Goal: Information Seeking & Learning: Learn about a topic

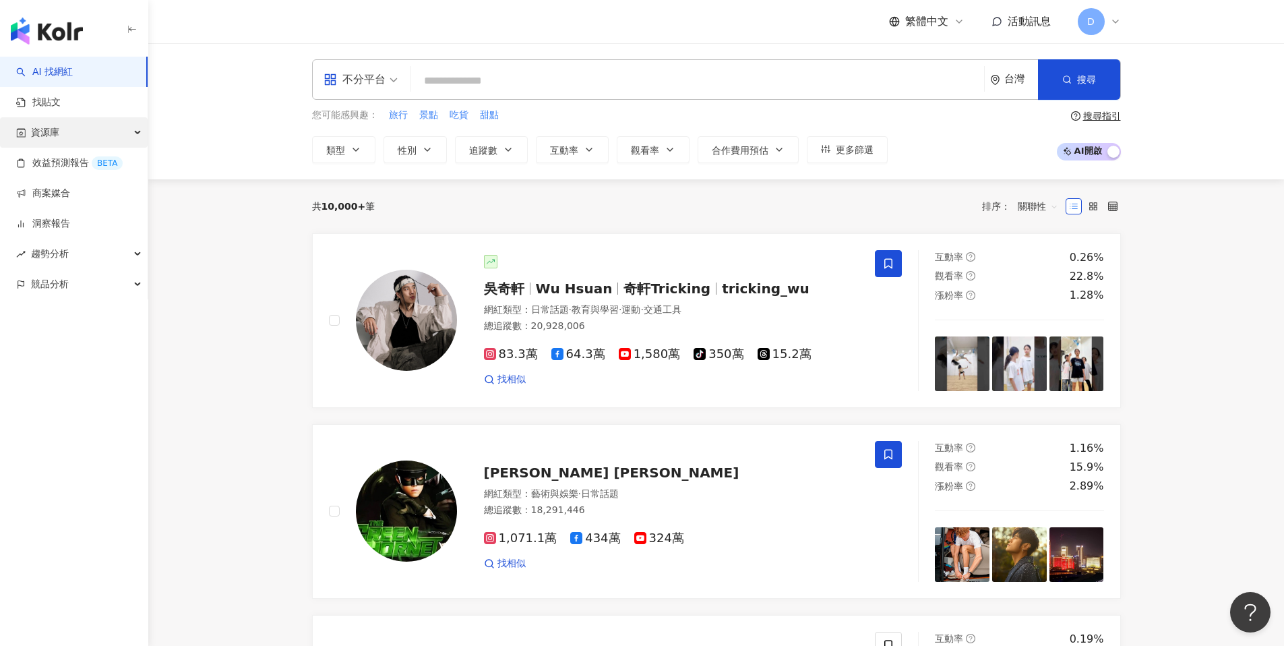
click at [95, 129] on div "資源庫" at bounding box center [74, 132] width 148 height 30
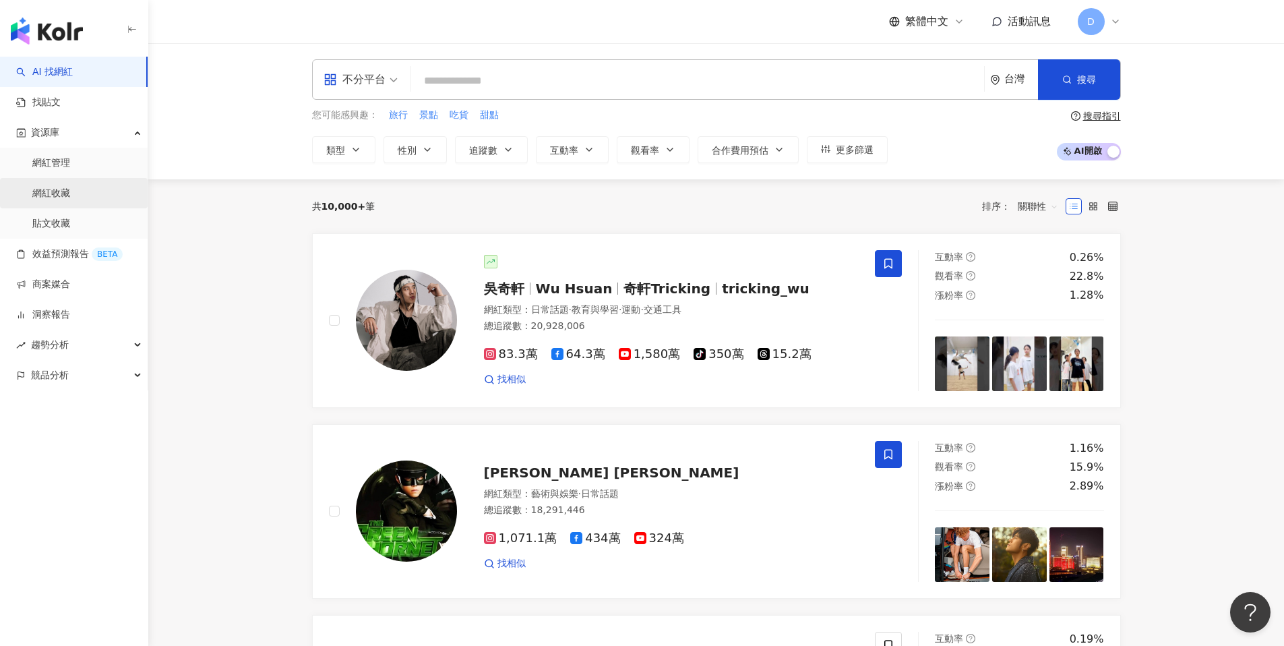
click at [65, 189] on link "網紅收藏" at bounding box center [51, 193] width 38 height 13
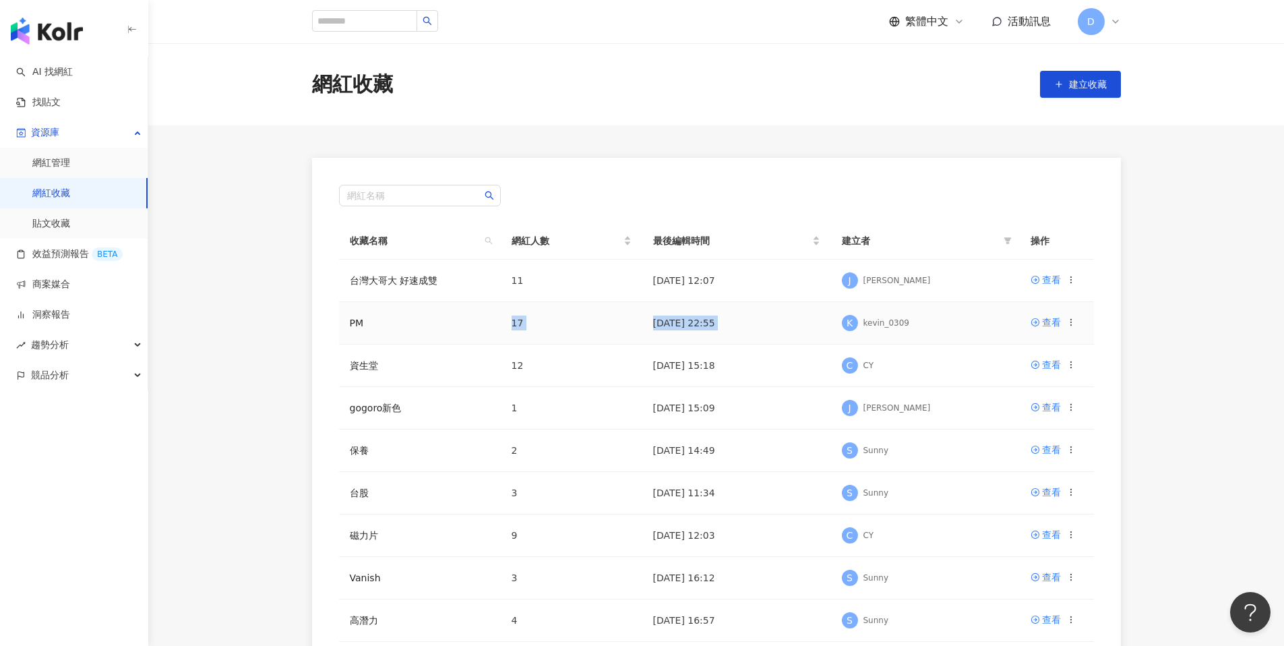
drag, startPoint x: 690, startPoint y: 307, endPoint x: 847, endPoint y: 312, distance: 157.1
click at [847, 312] on tr "PM 17 2025/8/24 22:55 K kevin_0309 查看" at bounding box center [716, 323] width 755 height 42
drag, startPoint x: 847, startPoint y: 312, endPoint x: 1039, endPoint y: 289, distance: 192.8
click at [1038, 290] on tbody "台灣大哥大 好速成雙 11 2025/9/3 12:07 J Julie 查看 PM 17 2025/8/24 22:55 K kevin_0309 查看 資…" at bounding box center [716, 472] width 755 height 425
click at [1042, 278] on div "查看" at bounding box center [1051, 279] width 19 height 15
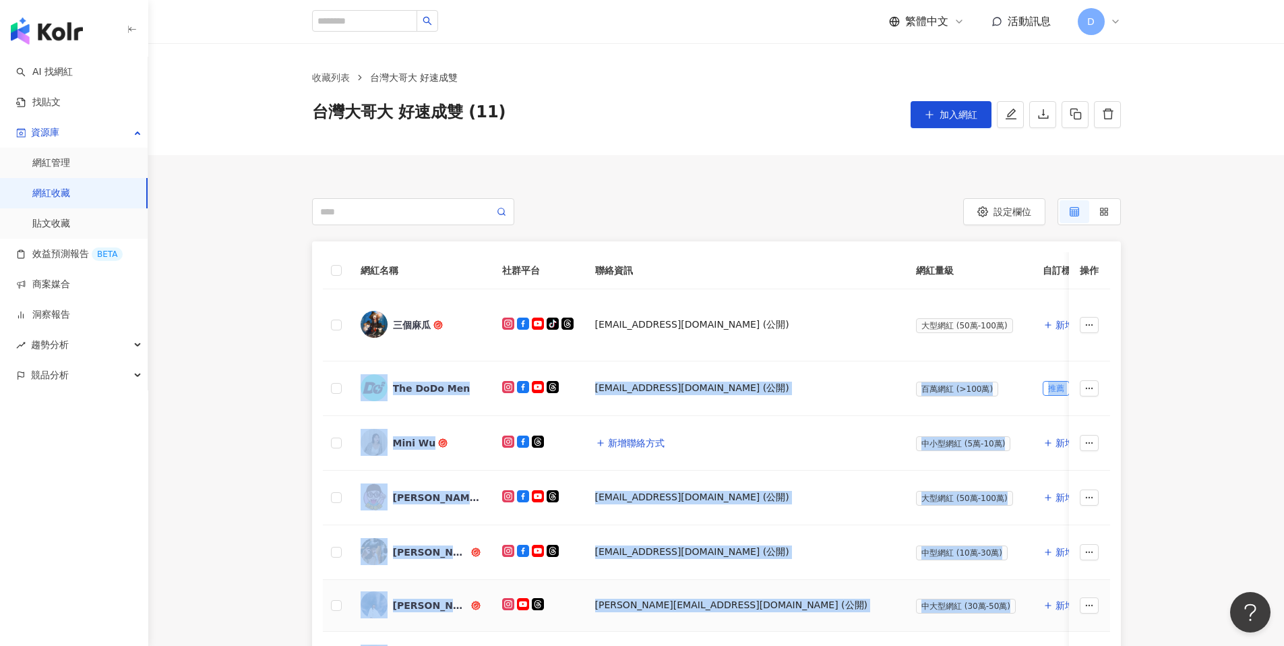
scroll to position [744, 0]
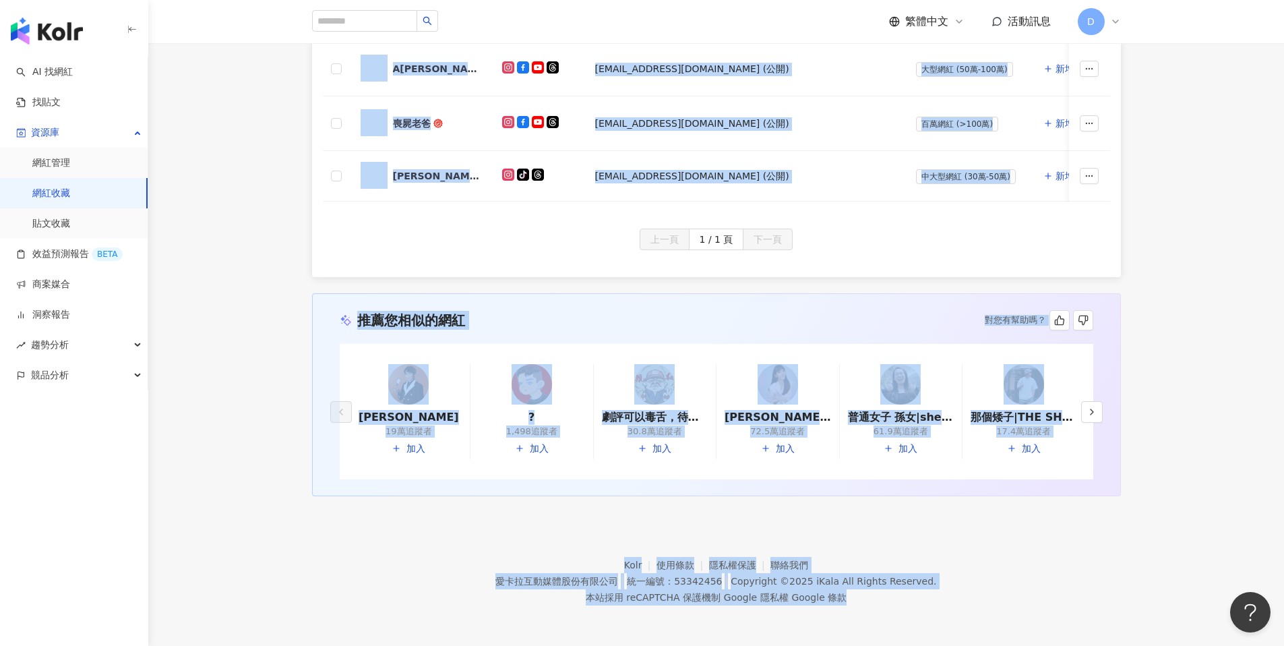
drag, startPoint x: 1222, startPoint y: 327, endPoint x: 192, endPoint y: 651, distance: 1079.8
